Goal: Find specific page/section: Find specific page/section

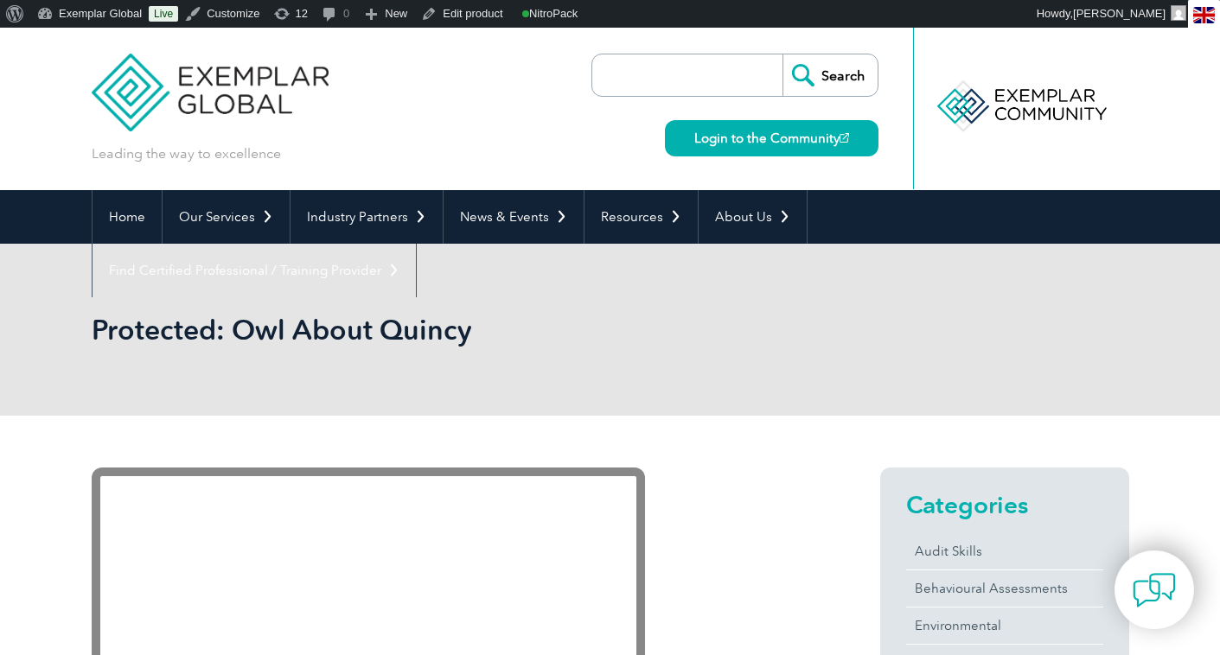
click at [617, 73] on input "search" at bounding box center [692, 75] width 182 height 42
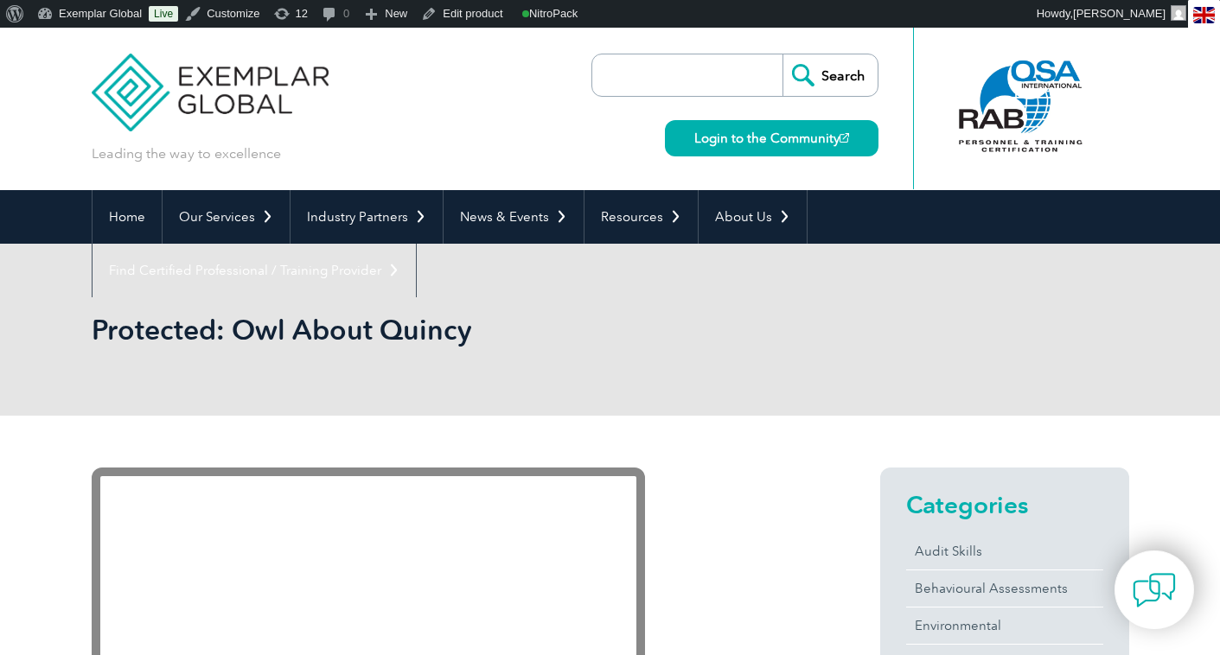
paste input "42001"
type input "42001"
click at [783, 54] on input "Search" at bounding box center [830, 75] width 95 height 42
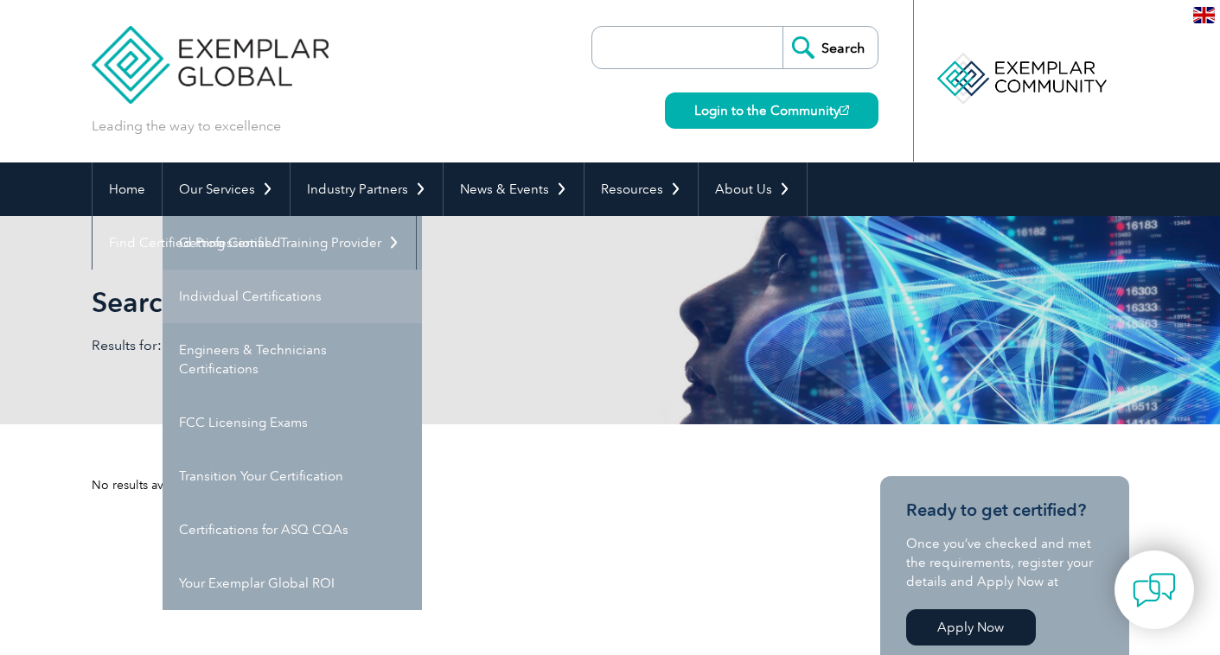
click at [250, 297] on link "Individual Certifications" at bounding box center [292, 297] width 259 height 54
